Goal: Information Seeking & Learning: Learn about a topic

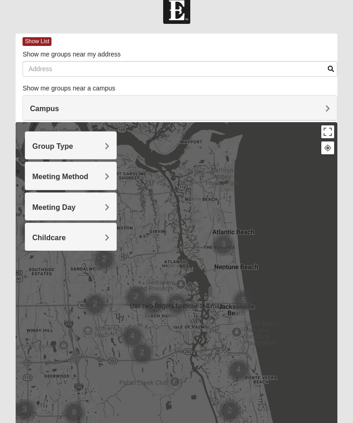
scroll to position [16, 0]
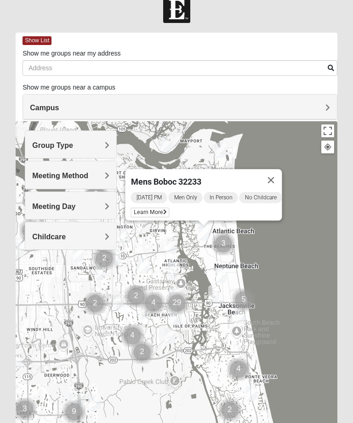
click at [312, 171] on div "Mens Boboc 32233 [DATE] PM Men Only In Person No Childcare Learn More" at bounding box center [176, 304] width 321 height 367
click at [280, 170] on button "Close" at bounding box center [271, 180] width 22 height 22
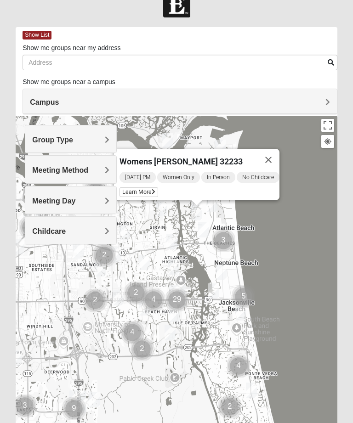
scroll to position [21, 0]
click at [138, 185] on div "[DATE] PM Women Only In Person No Childcare Learn More" at bounding box center [199, 185] width 160 height 29
click at [140, 190] on span "Learn More" at bounding box center [138, 192] width 39 height 10
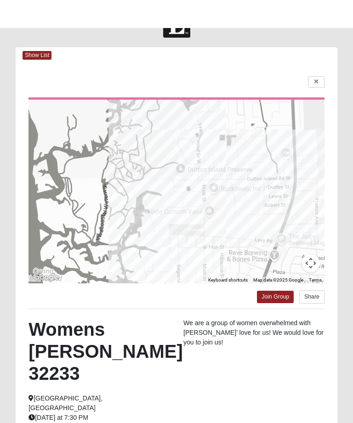
scroll to position [0, 0]
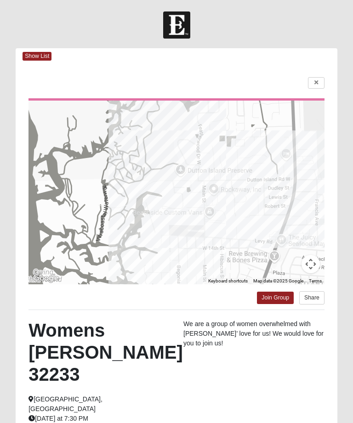
click at [320, 82] on link at bounding box center [316, 82] width 17 height 11
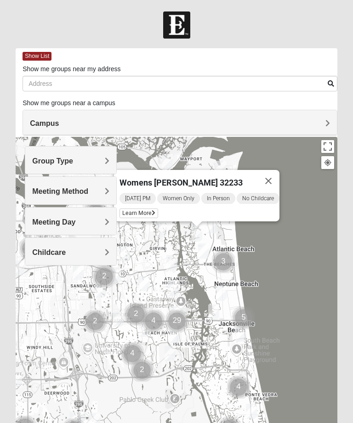
click at [45, 191] on span "Meeting Method" at bounding box center [60, 191] width 56 height 8
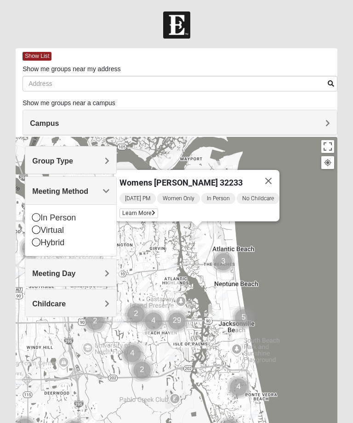
click at [34, 216] on icon at bounding box center [36, 217] width 8 height 8
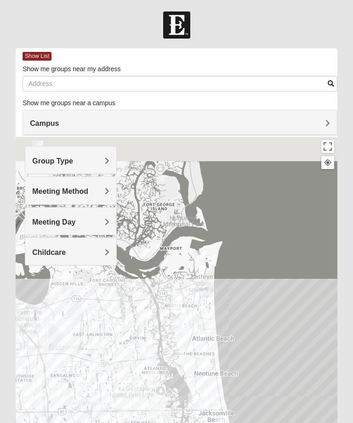
click at [46, 161] on span "Group Type" at bounding box center [52, 161] width 41 height 8
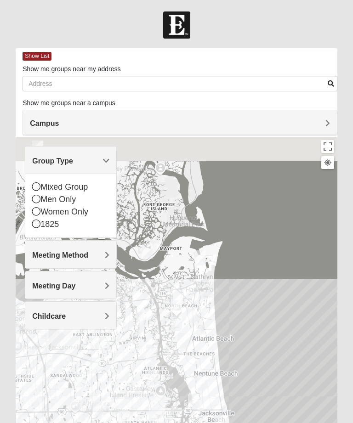
click at [33, 211] on icon at bounding box center [36, 211] width 8 height 8
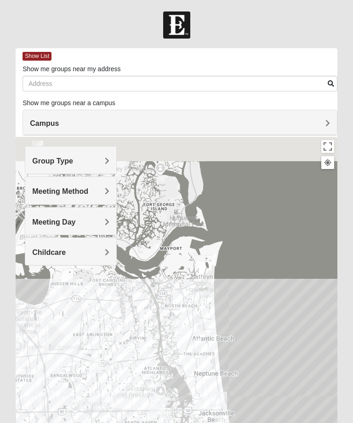
click at [46, 164] on span "Group Type" at bounding box center [52, 161] width 41 height 8
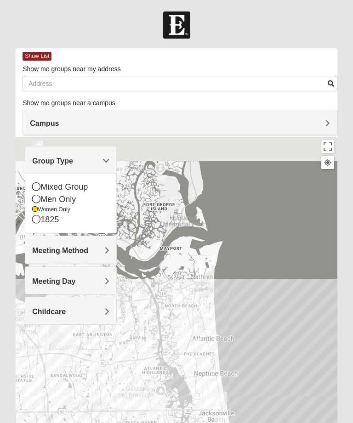
click at [40, 249] on span "Meeting Method" at bounding box center [60, 251] width 56 height 8
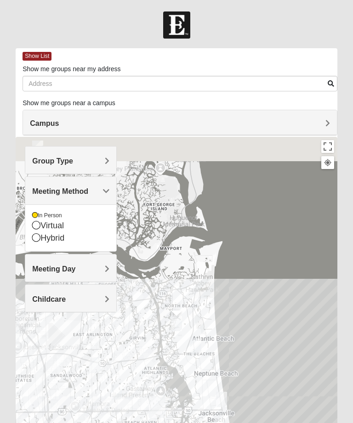
click at [33, 237] on icon at bounding box center [36, 237] width 8 height 8
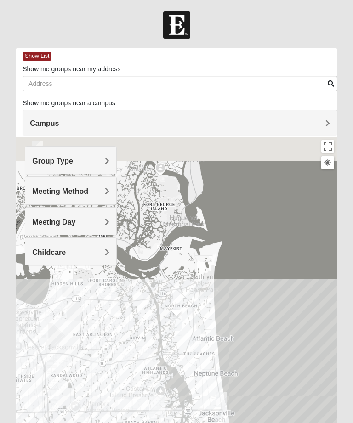
click at [42, 222] on span "Meeting Day" at bounding box center [53, 222] width 43 height 8
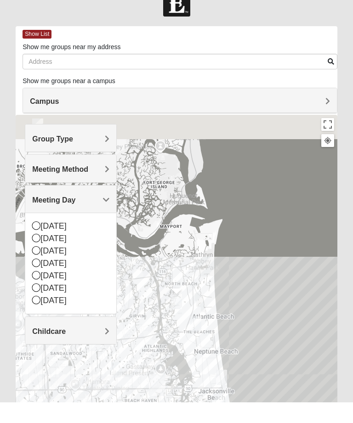
scroll to position [22, 0]
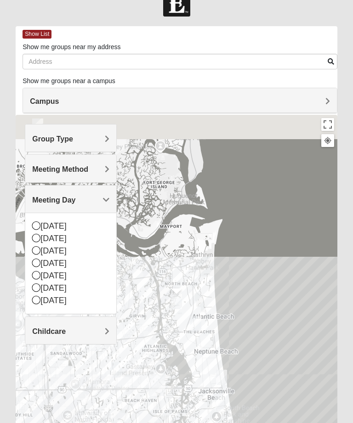
click at [324, 97] on h4 "Campus" at bounding box center [180, 101] width 300 height 9
